Goal: Book appointment/travel/reservation

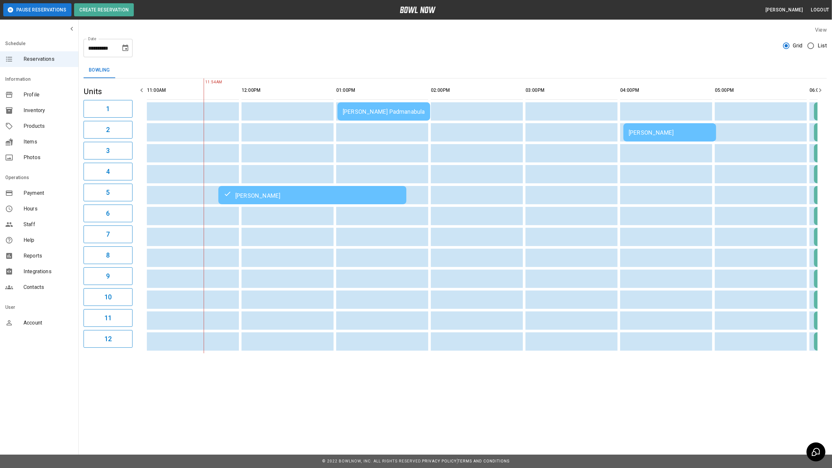
click at [777, 67] on div "Bowling" at bounding box center [456, 70] width 744 height 16
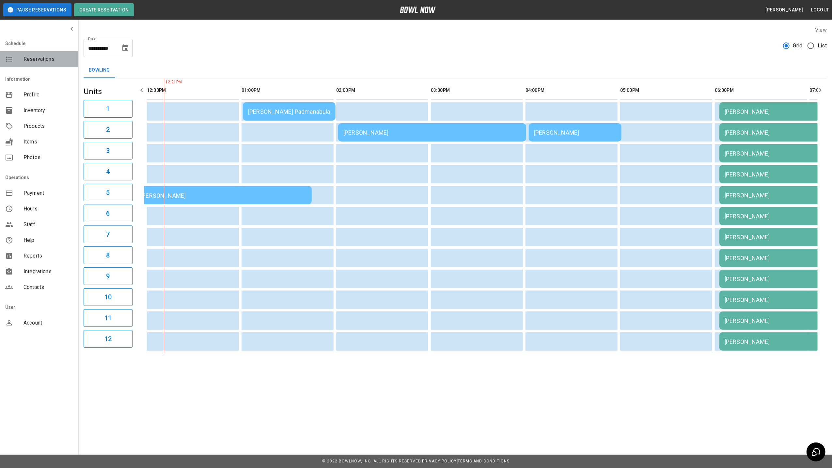
click at [44, 59] on span "Reservations" at bounding box center [49, 59] width 50 height 8
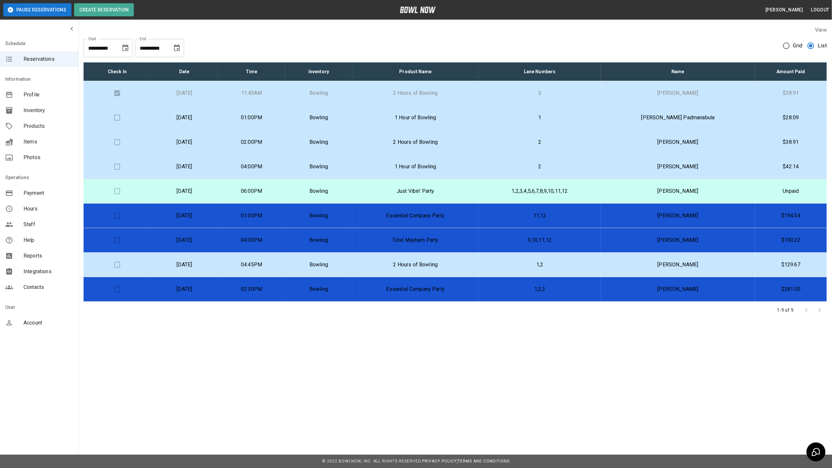
click at [421, 194] on p "Just Vibin' Party" at bounding box center [416, 191] width 116 height 8
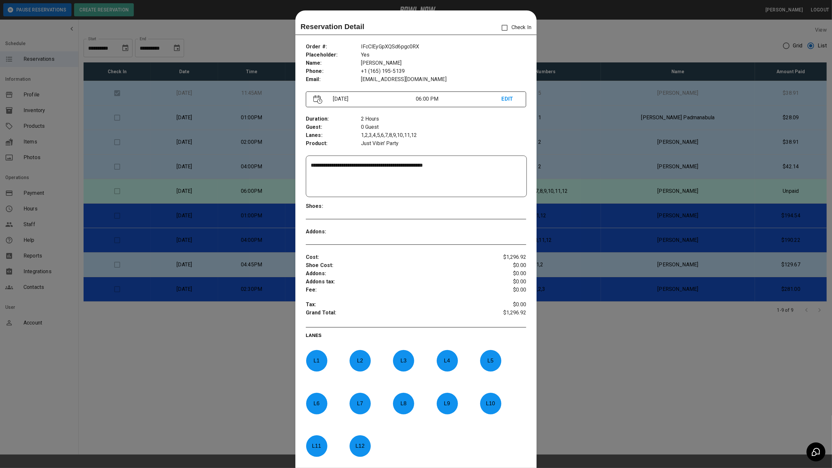
scroll to position [10, 0]
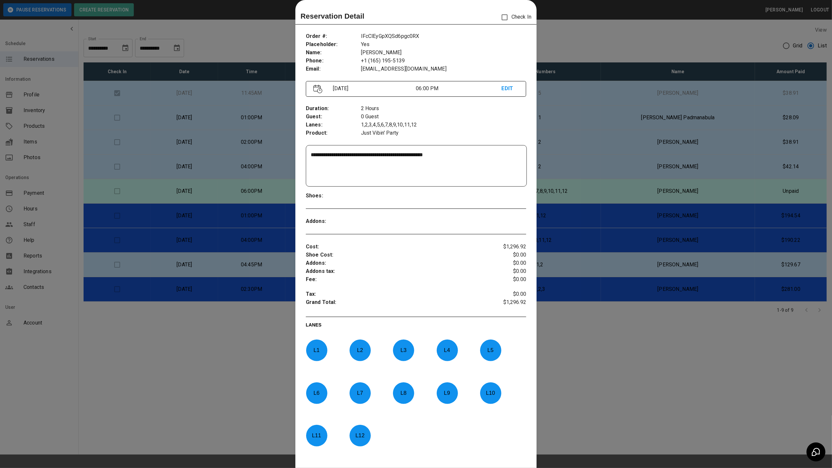
click at [546, 35] on div at bounding box center [416, 234] width 832 height 468
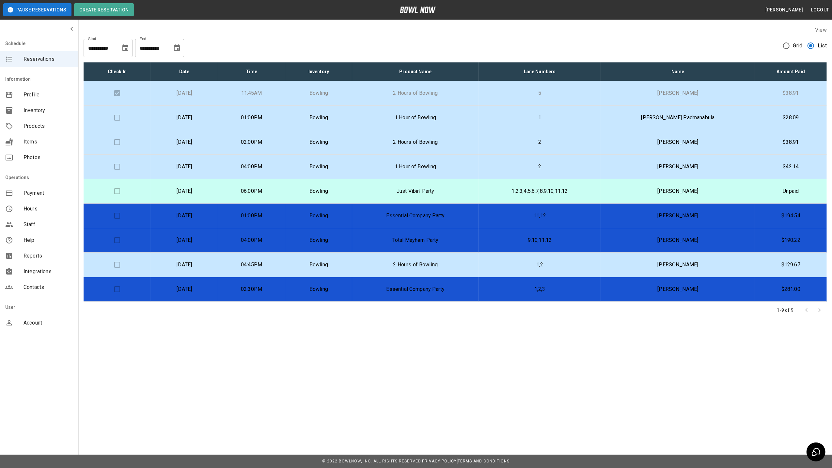
click at [285, 95] on td "11:45AM" at bounding box center [251, 93] width 67 height 24
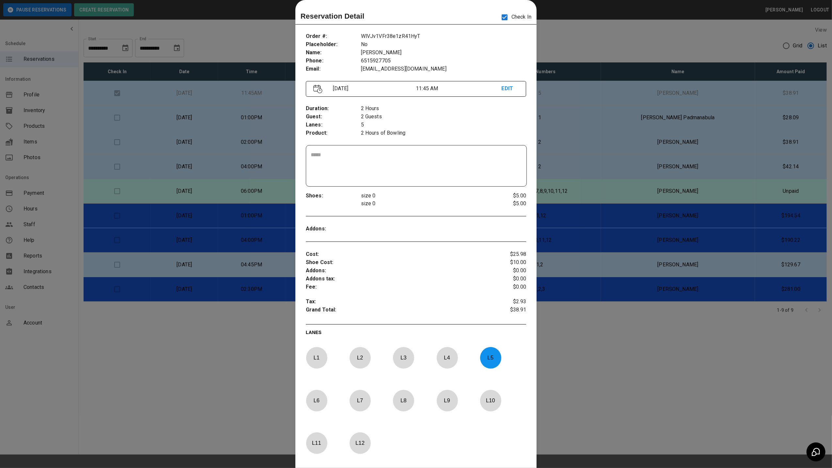
click at [560, 39] on div at bounding box center [416, 234] width 832 height 468
